Goal: Information Seeking & Learning: Check status

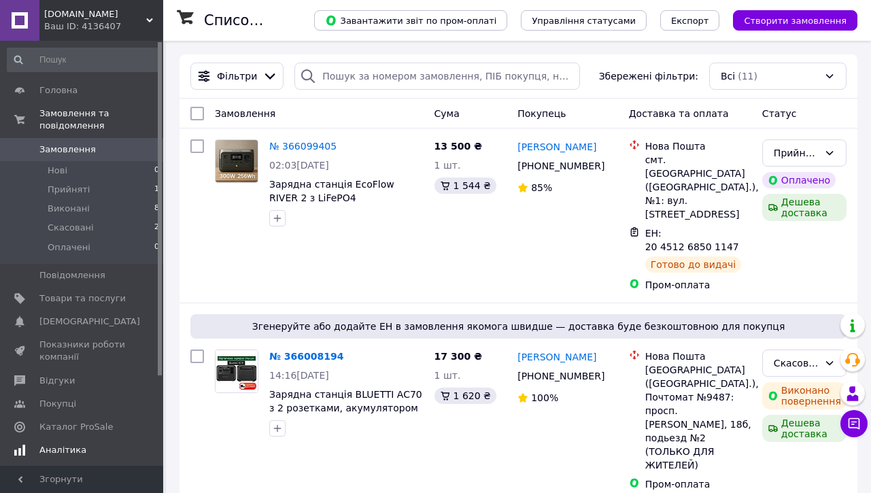
click at [55, 458] on link "Аналітика" at bounding box center [83, 450] width 167 height 23
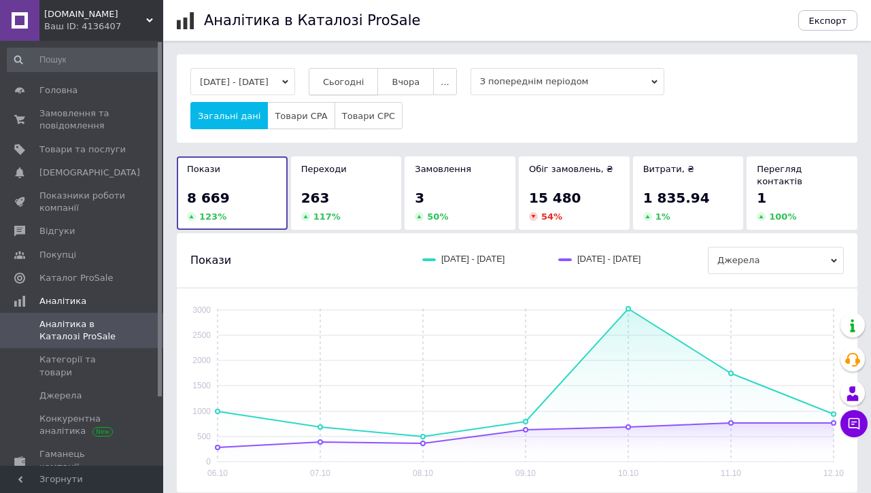
click at [365, 85] on span "Сьогодні" at bounding box center [343, 82] width 41 height 10
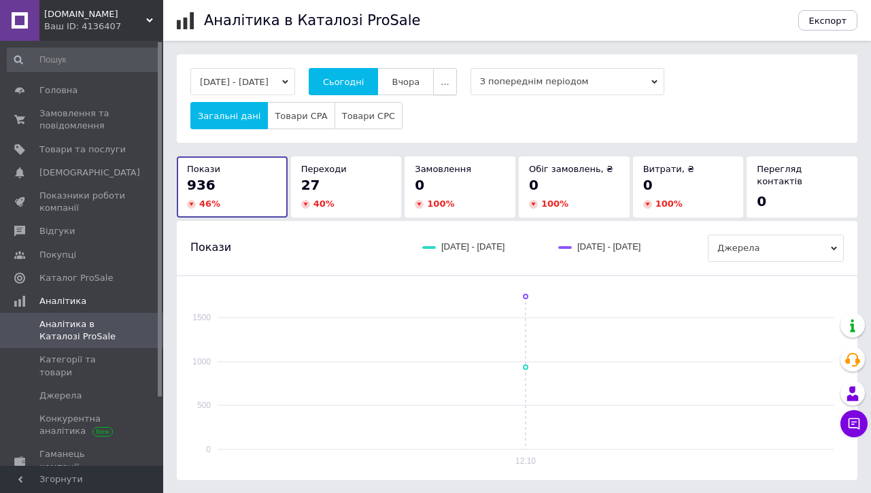
click at [456, 69] on button "..." at bounding box center [444, 81] width 23 height 27
click at [420, 86] on span "Вчора" at bounding box center [406, 82] width 28 height 10
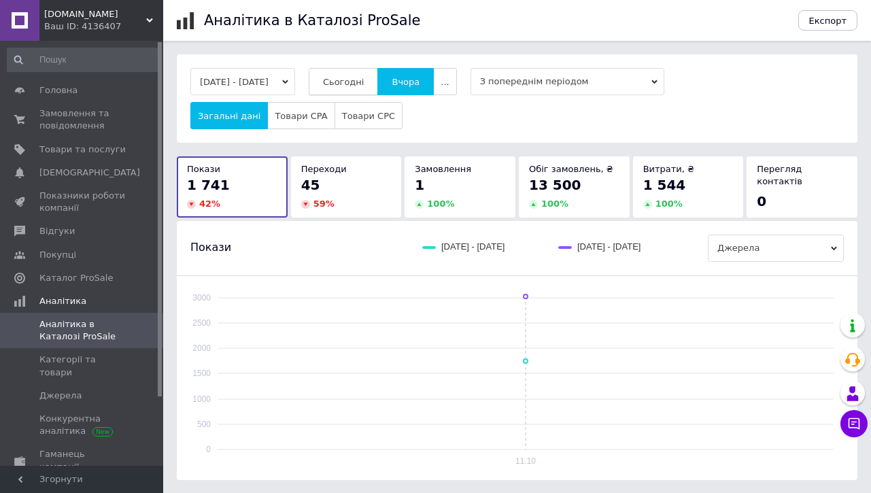
click at [365, 77] on span "Сьогодні" at bounding box center [343, 82] width 41 height 10
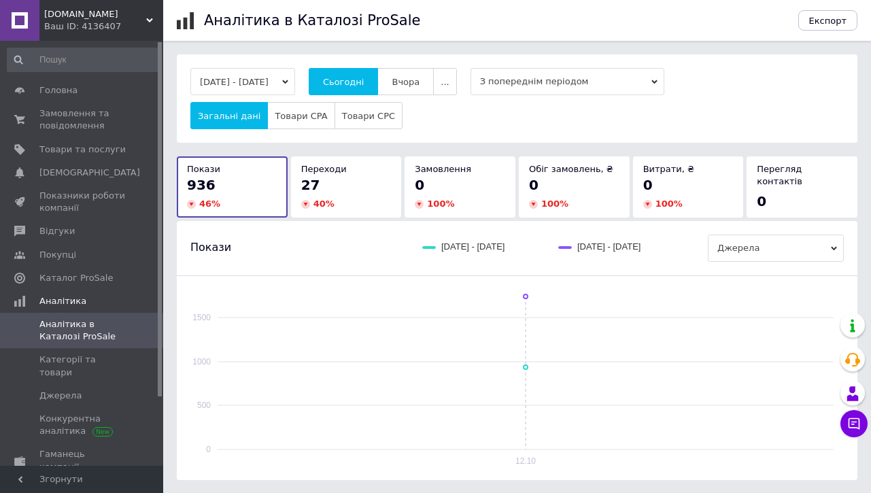
scroll to position [188, 0]
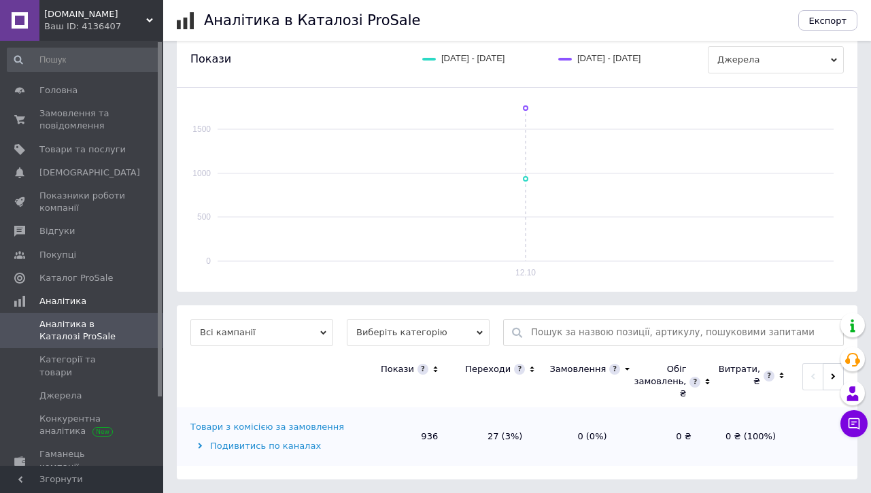
click at [401, 325] on span "Виберіть категорію" at bounding box center [418, 332] width 143 height 27
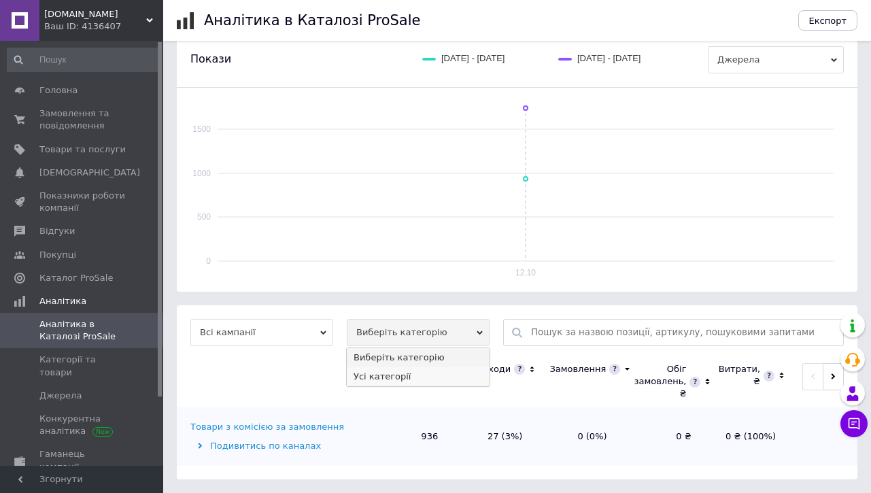
click at [393, 374] on li "Усі категорії" at bounding box center [418, 376] width 143 height 19
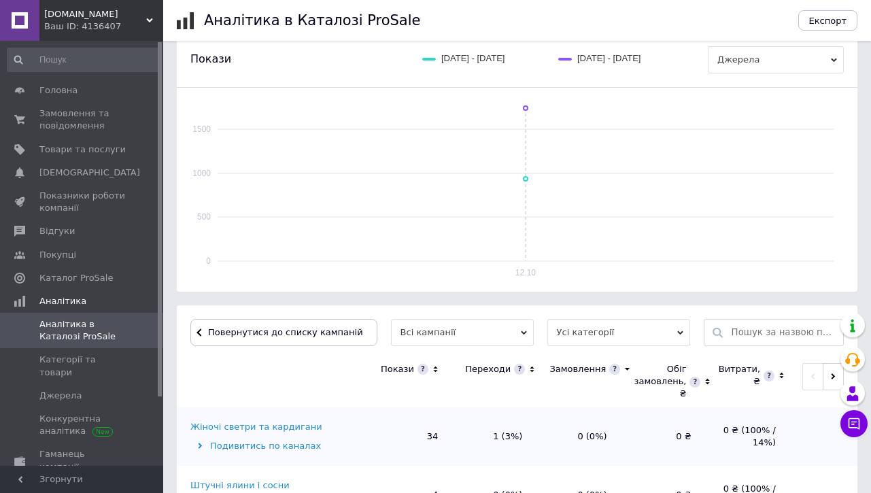
click at [437, 373] on icon at bounding box center [435, 370] width 9 height 12
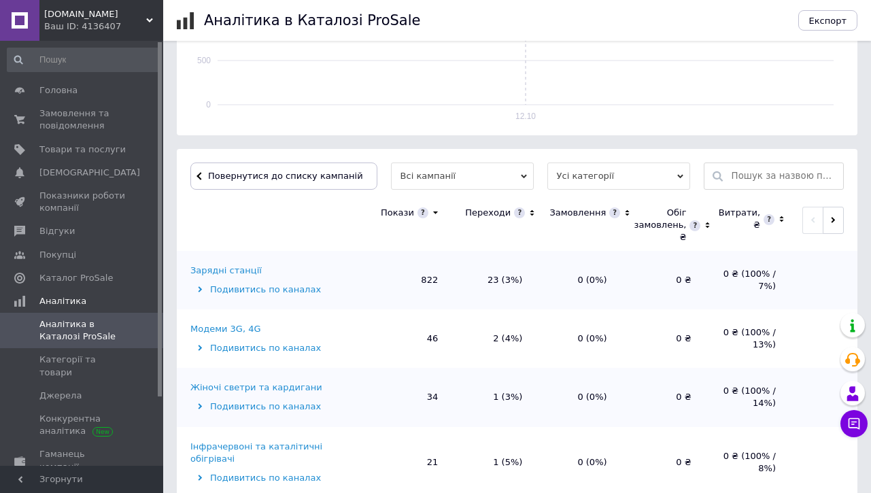
scroll to position [348, 0]
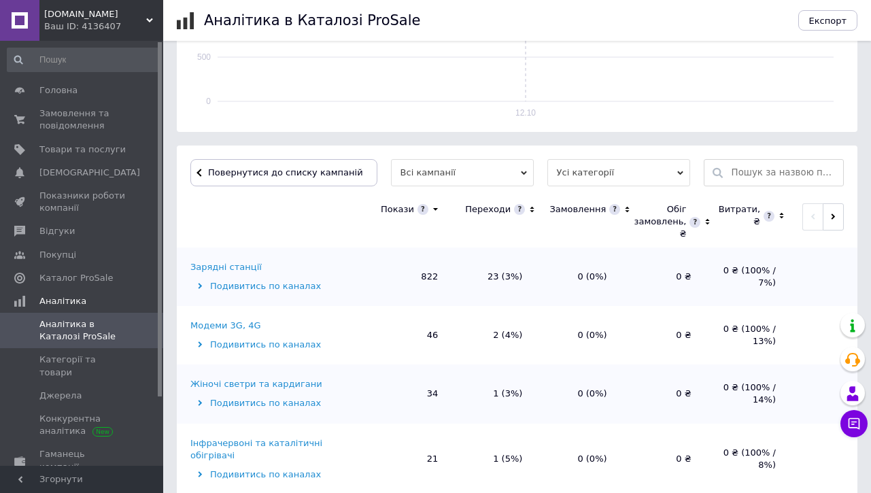
click at [247, 266] on div "Зарядні станції" at bounding box center [225, 267] width 71 height 12
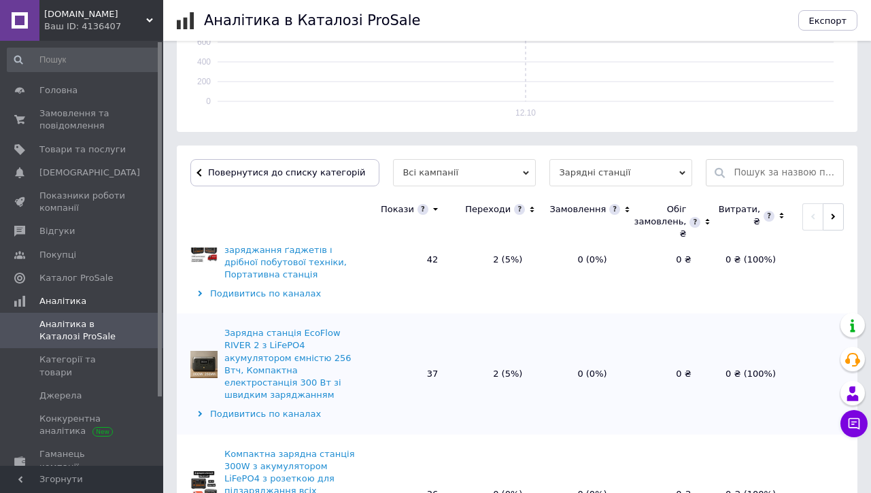
scroll to position [322, 0]
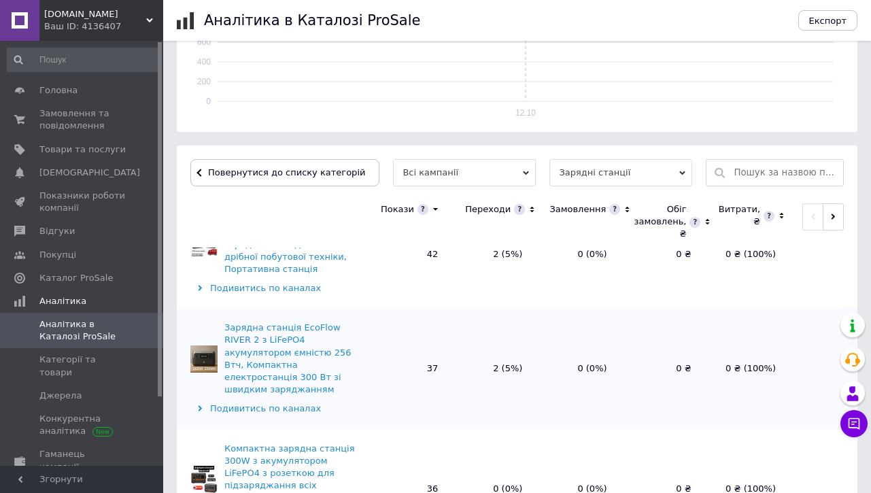
click at [531, 210] on icon at bounding box center [533, 210] width 4 height 6
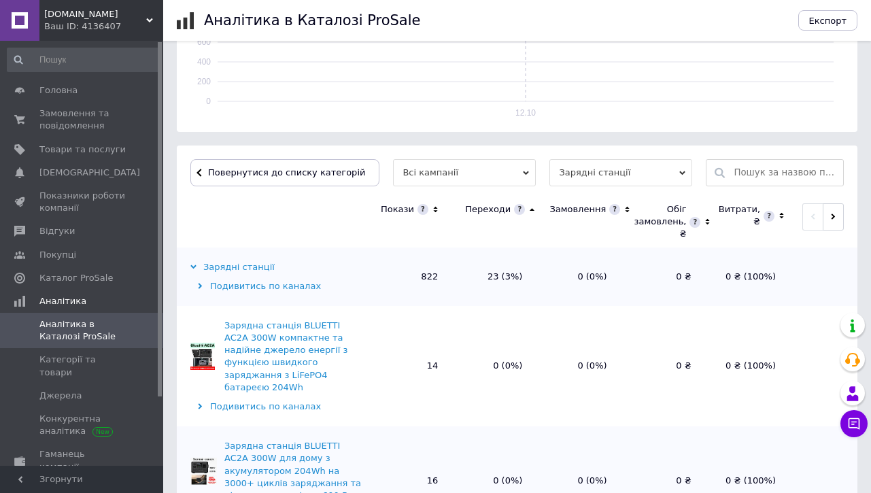
click at [530, 210] on icon at bounding box center [532, 209] width 5 height 3
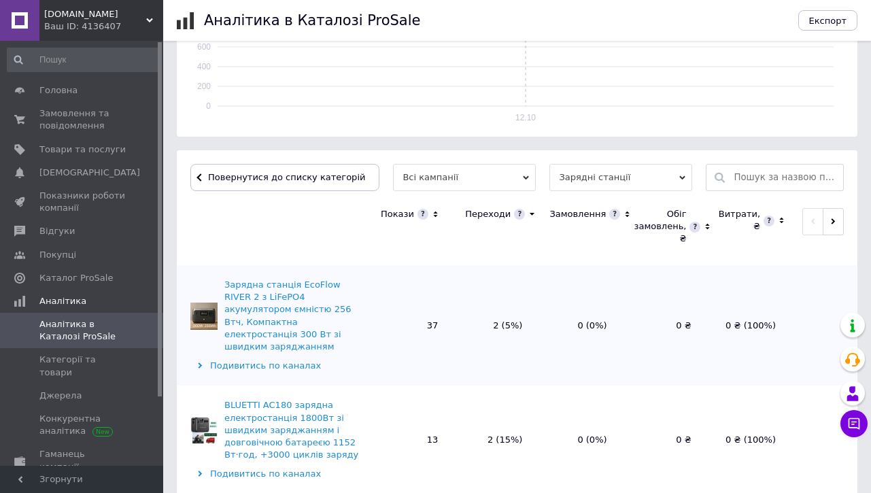
scroll to position [155, 0]
click at [102, 130] on span "Замовлення та повідомлення" at bounding box center [82, 119] width 86 height 24
